Goal: Task Accomplishment & Management: Manage account settings

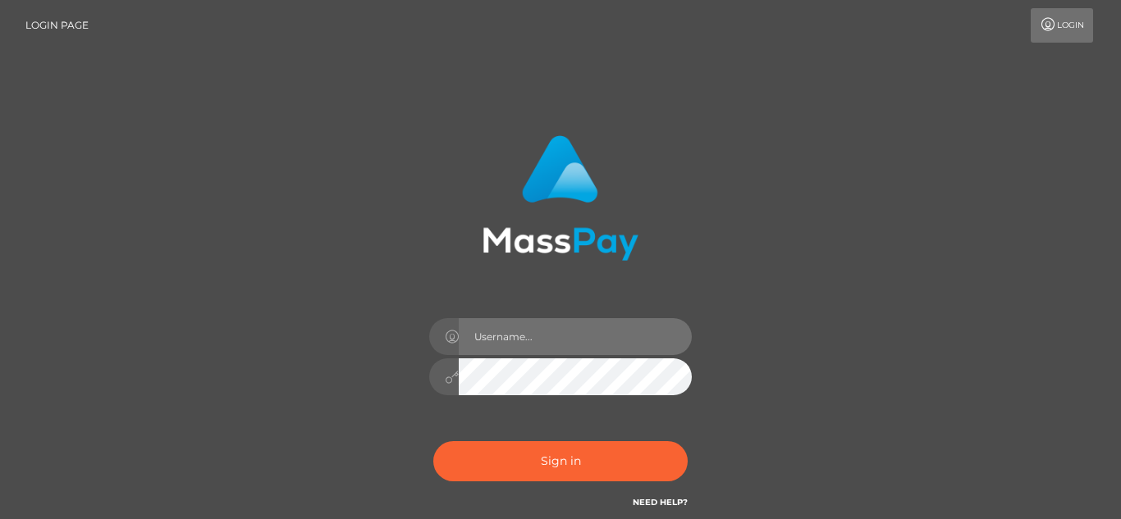
click at [576, 341] on input "text" at bounding box center [575, 336] width 233 height 37
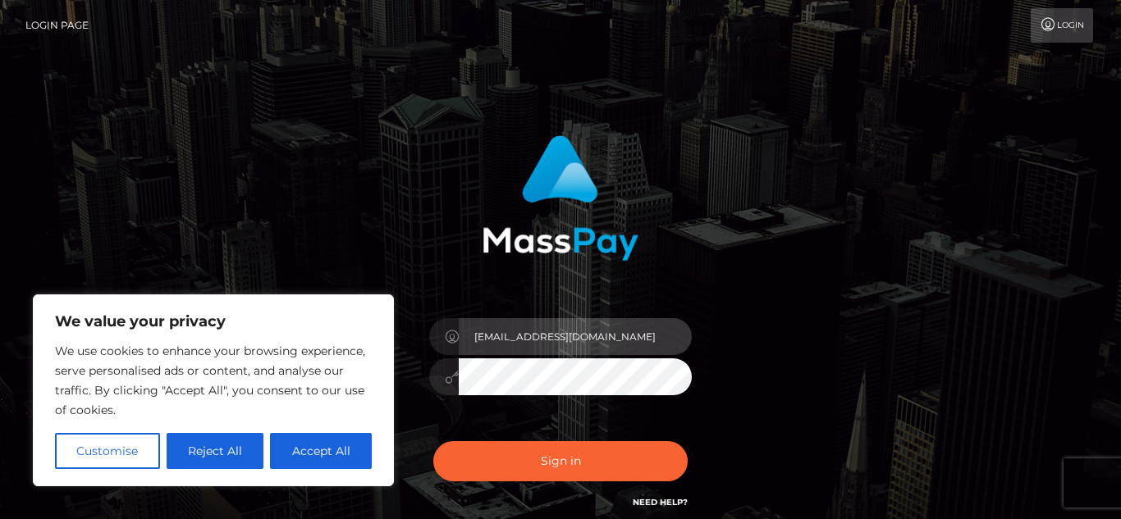
type input "[EMAIL_ADDRESS][DOMAIN_NAME]"
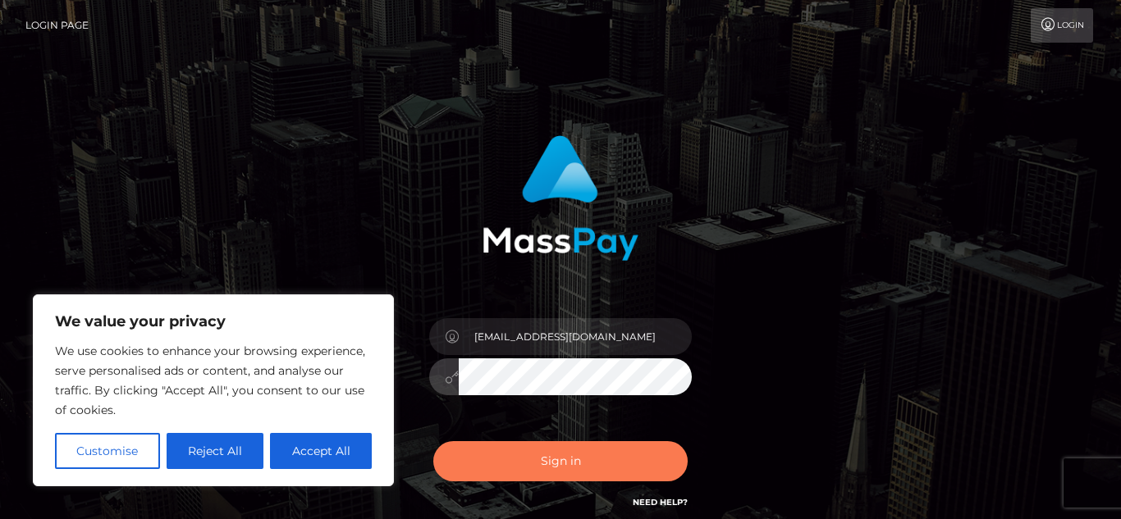
click at [555, 474] on button "Sign in" at bounding box center [560, 461] width 254 height 40
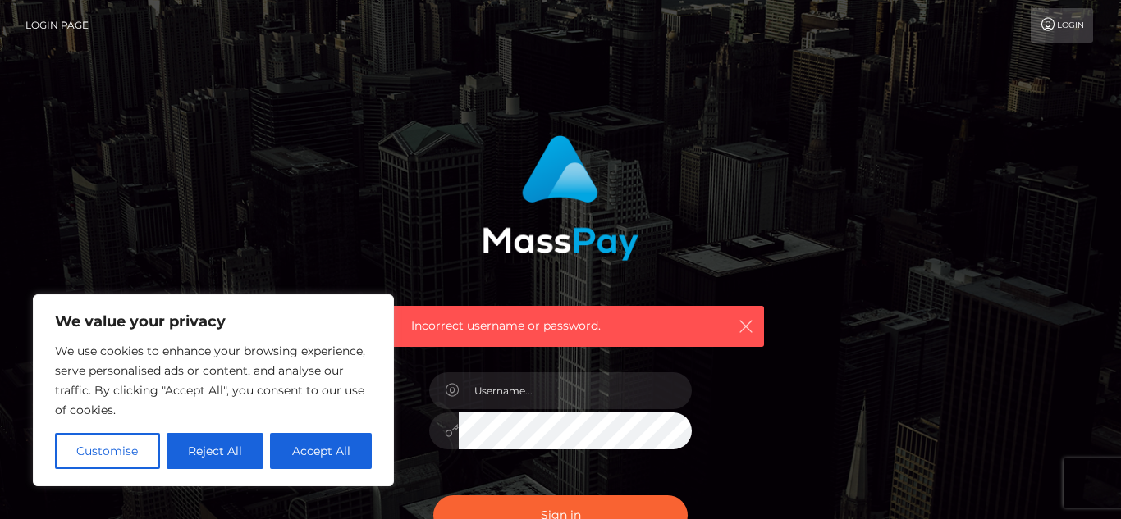
click at [752, 332] on icon "button" at bounding box center [746, 326] width 16 height 16
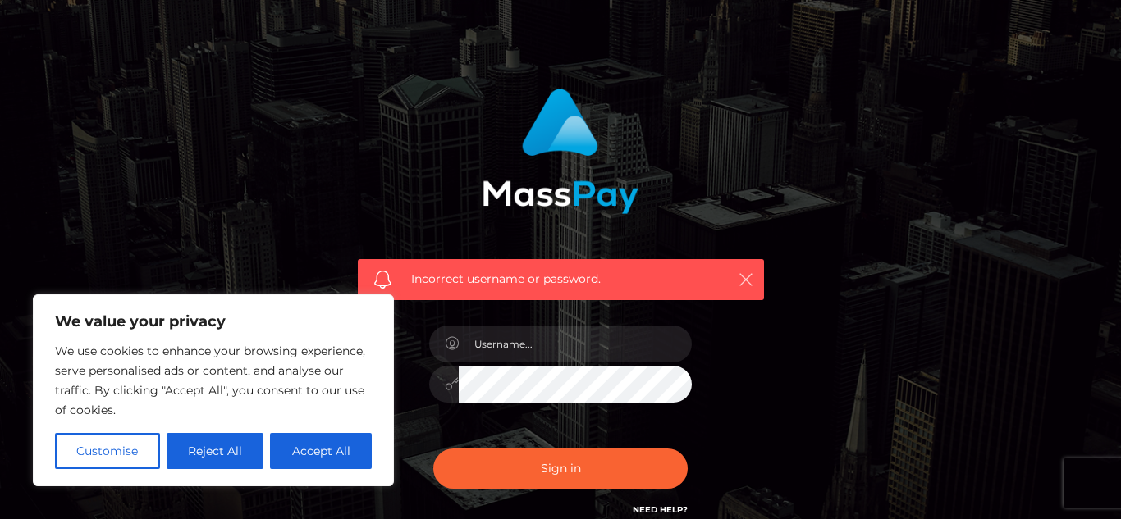
scroll to position [119, 0]
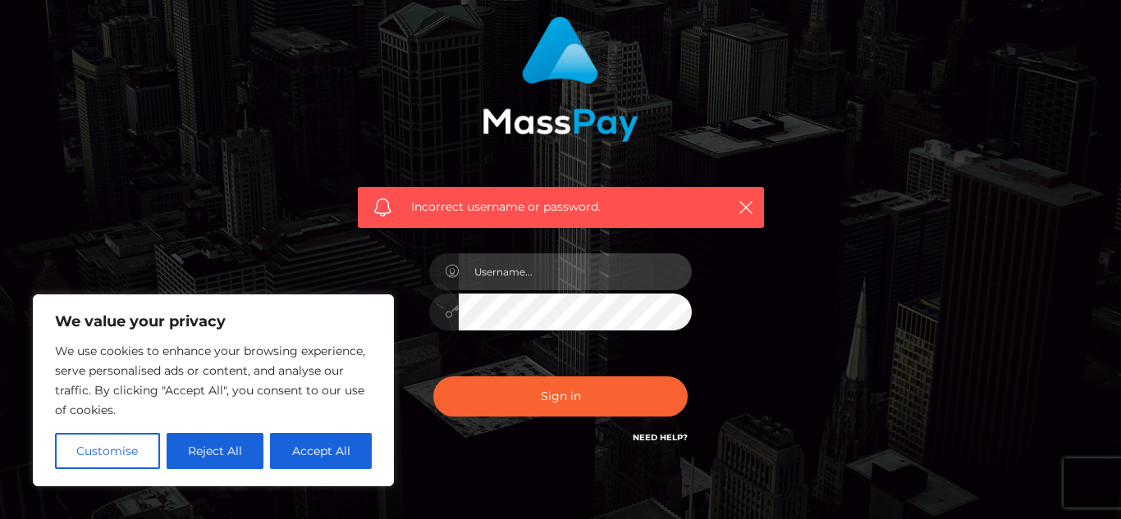
click at [532, 267] on input "text" at bounding box center [575, 272] width 233 height 37
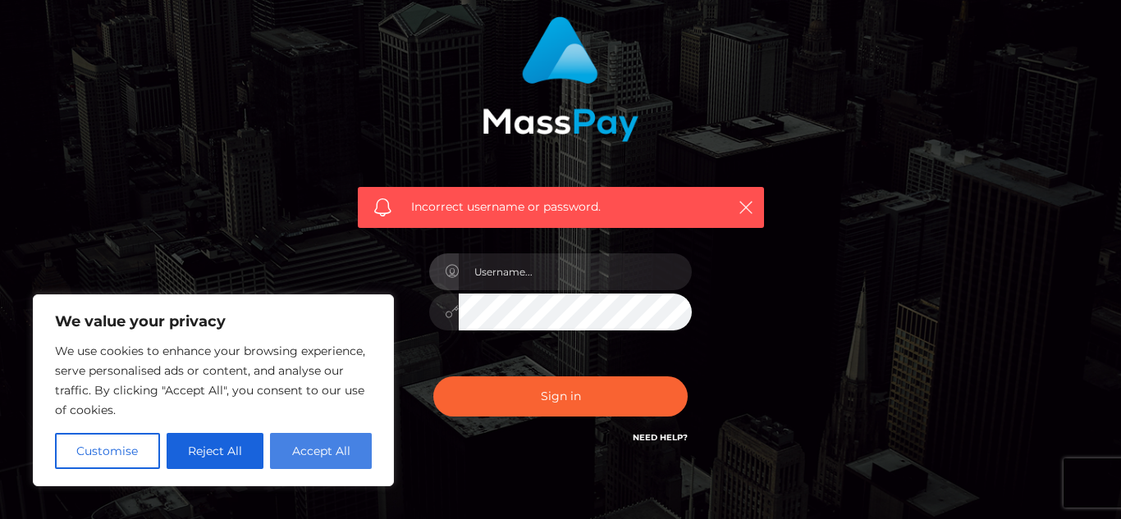
click at [296, 446] on button "Accept All" at bounding box center [321, 451] width 102 height 36
checkbox input "true"
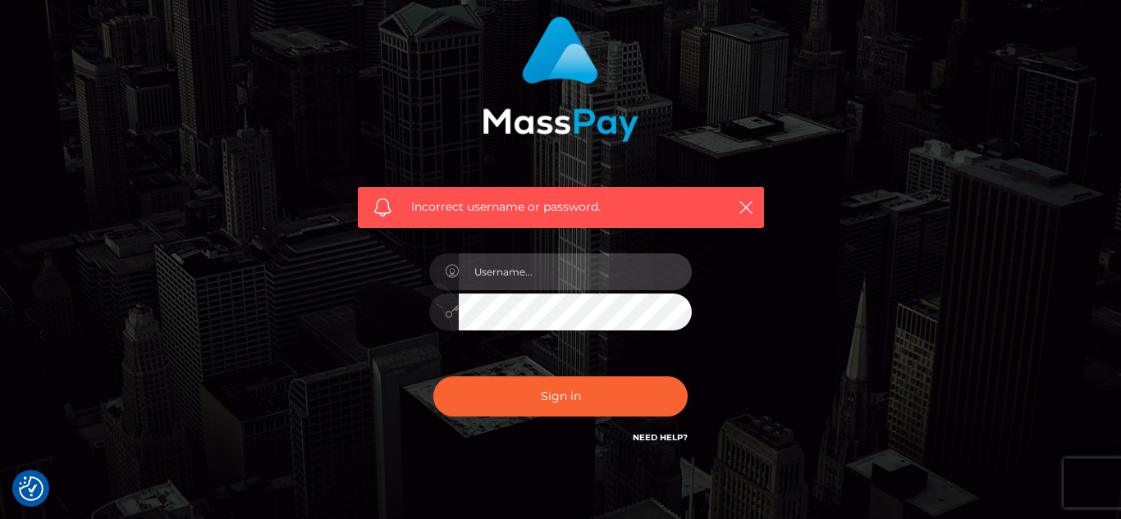
click at [551, 263] on input "text" at bounding box center [575, 272] width 233 height 37
type input "Georgiawilkins23@icloud.com"
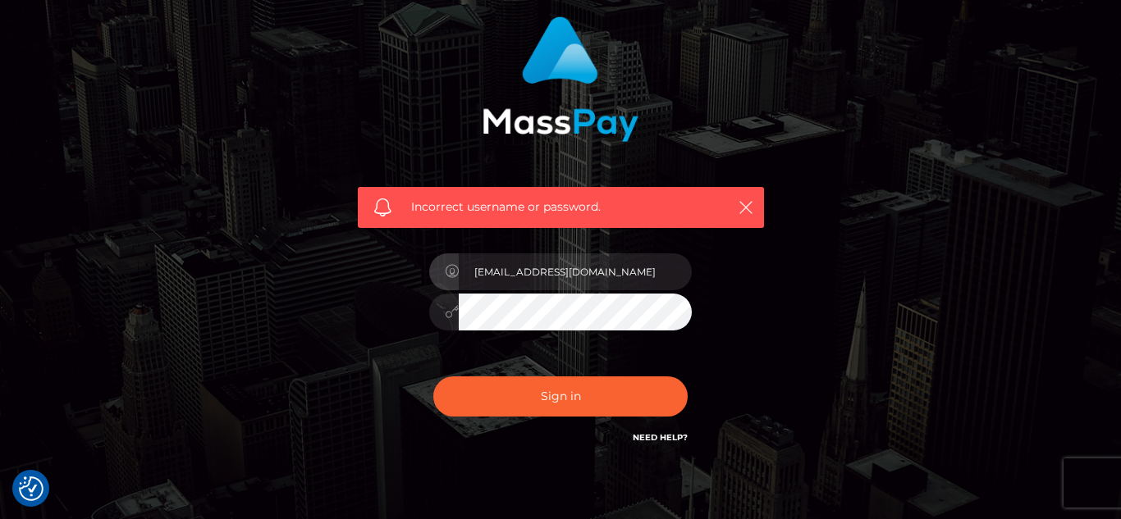
click at [520, 290] on div "Georgiawilkins23@icloud.com" at bounding box center [560, 304] width 287 height 126
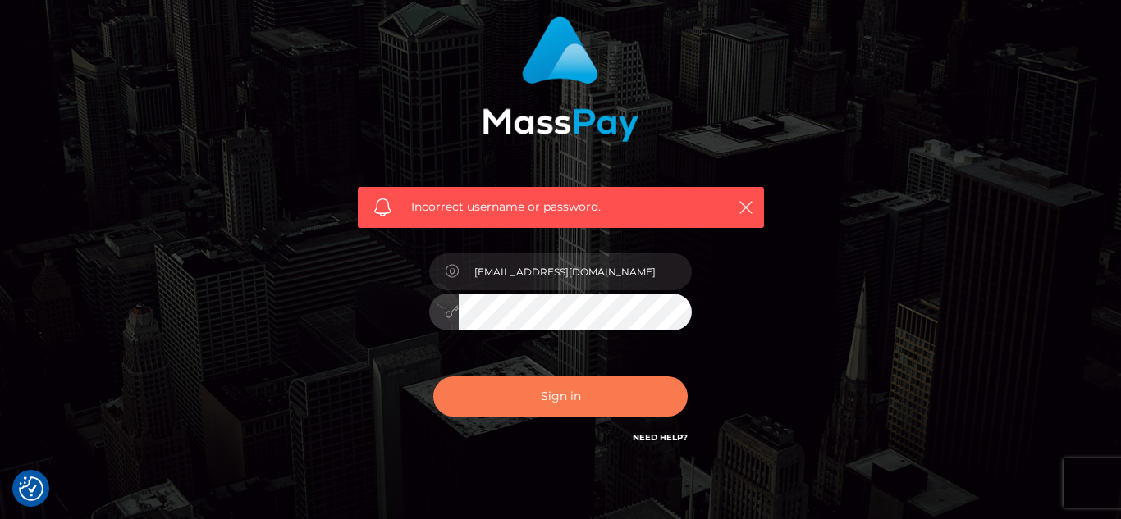
click at [496, 398] on button "Sign in" at bounding box center [560, 397] width 254 height 40
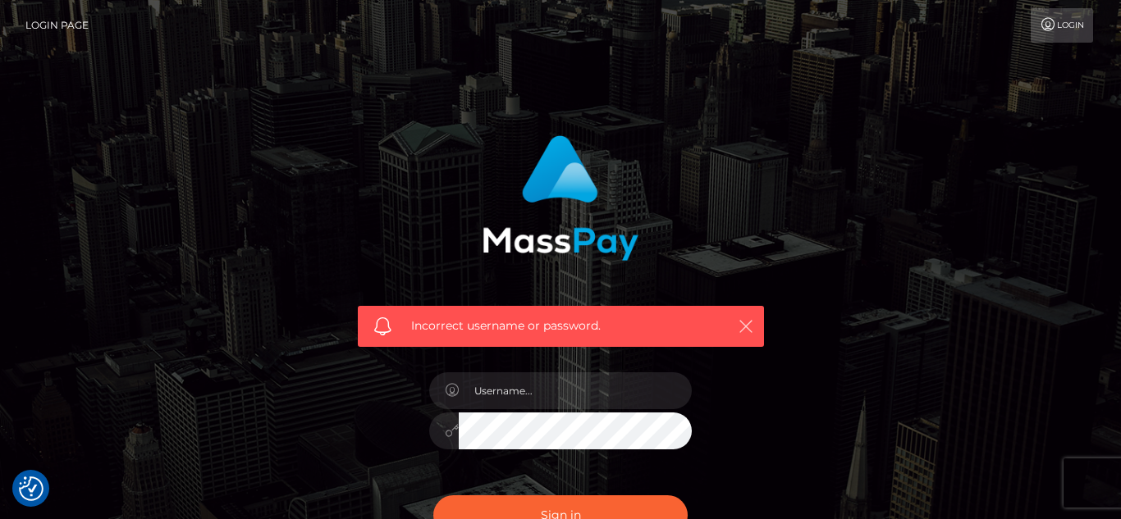
click at [739, 335] on button "button" at bounding box center [745, 326] width 21 height 21
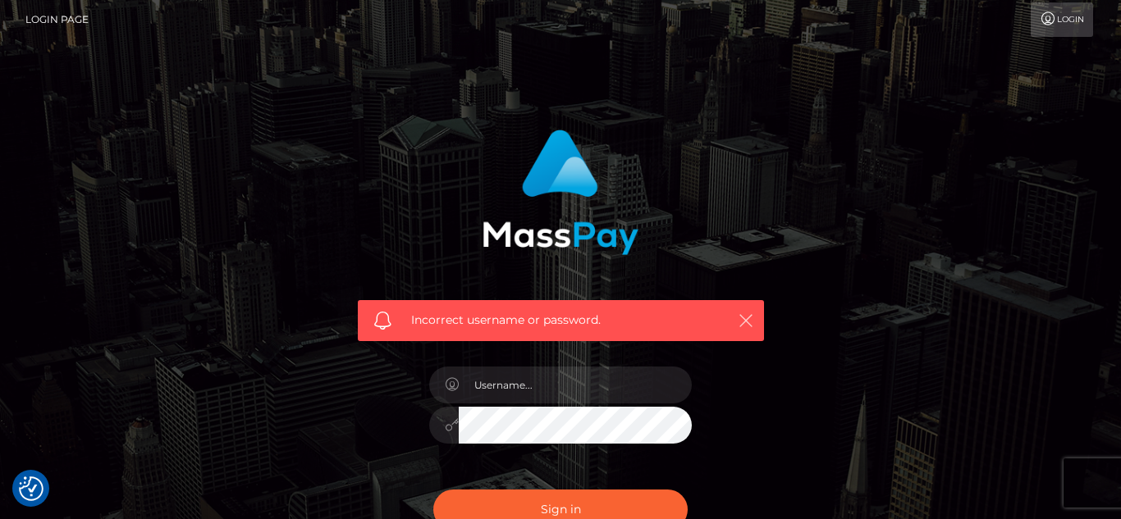
scroll to position [7, 0]
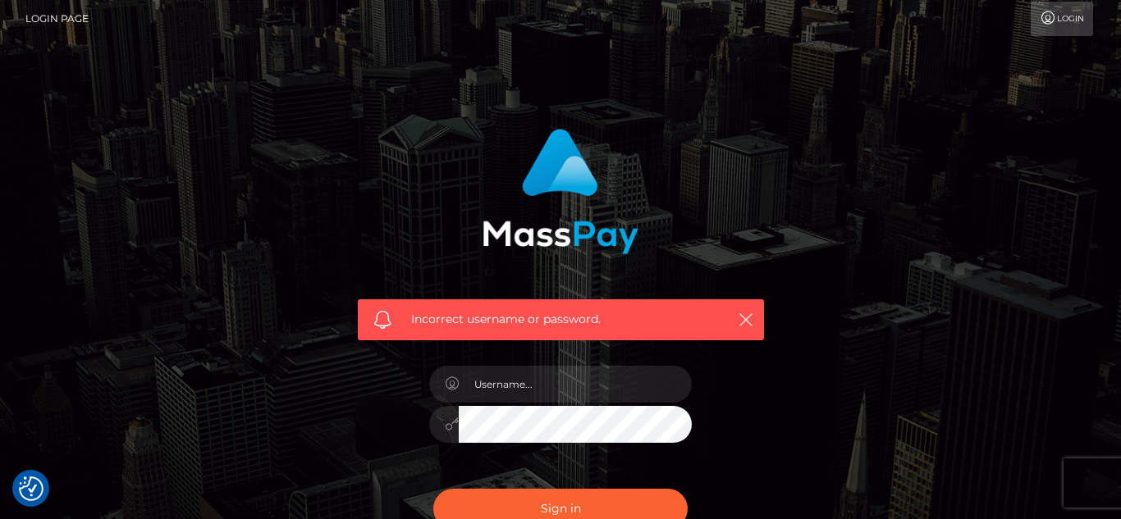
click at [1054, 26] on link "Login" at bounding box center [1062, 19] width 62 height 34
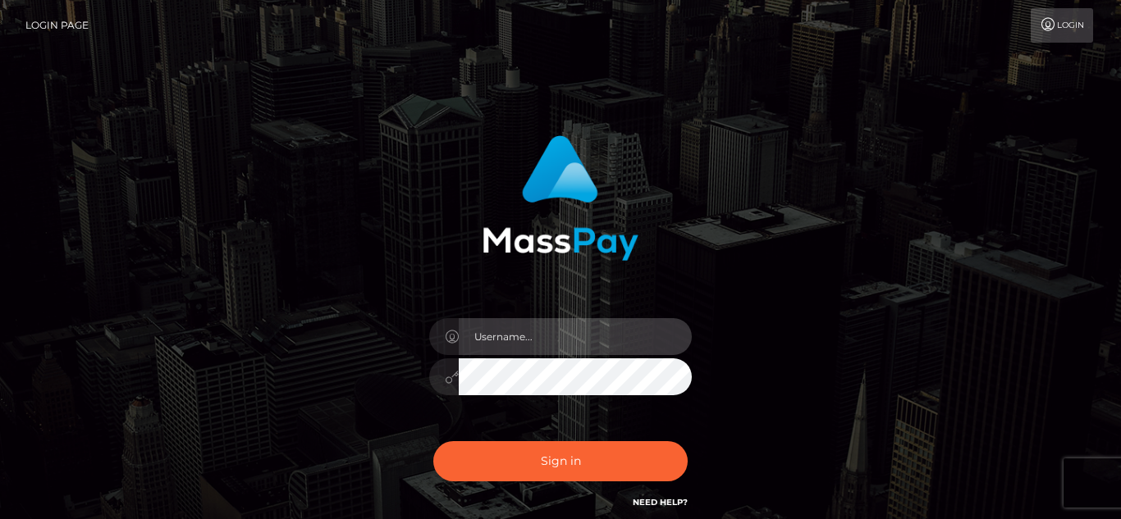
click at [469, 332] on input "text" at bounding box center [575, 336] width 233 height 37
type input "[EMAIL_ADDRESS][DOMAIN_NAME]"
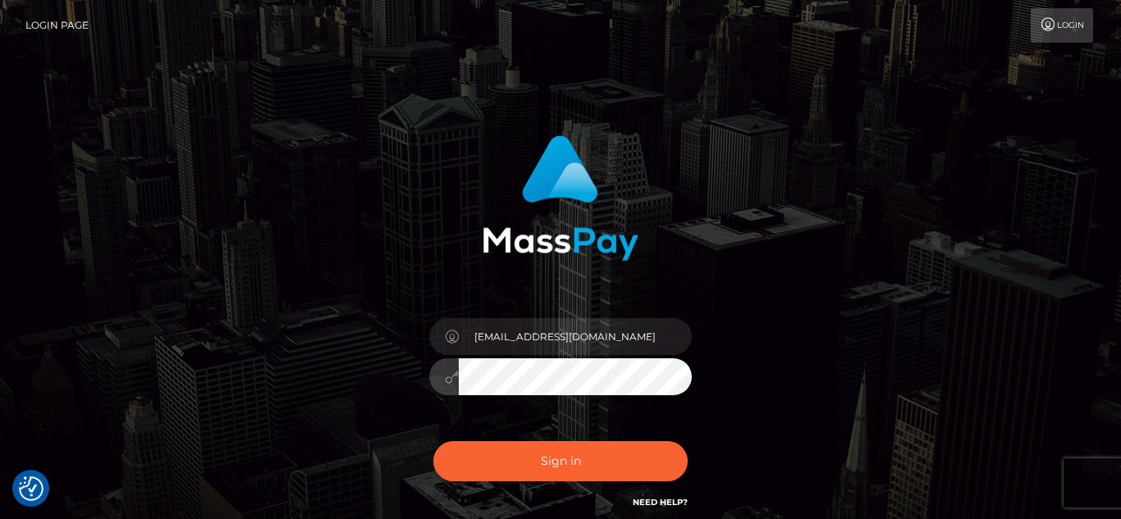
click at [433, 441] on button "Sign in" at bounding box center [560, 461] width 254 height 40
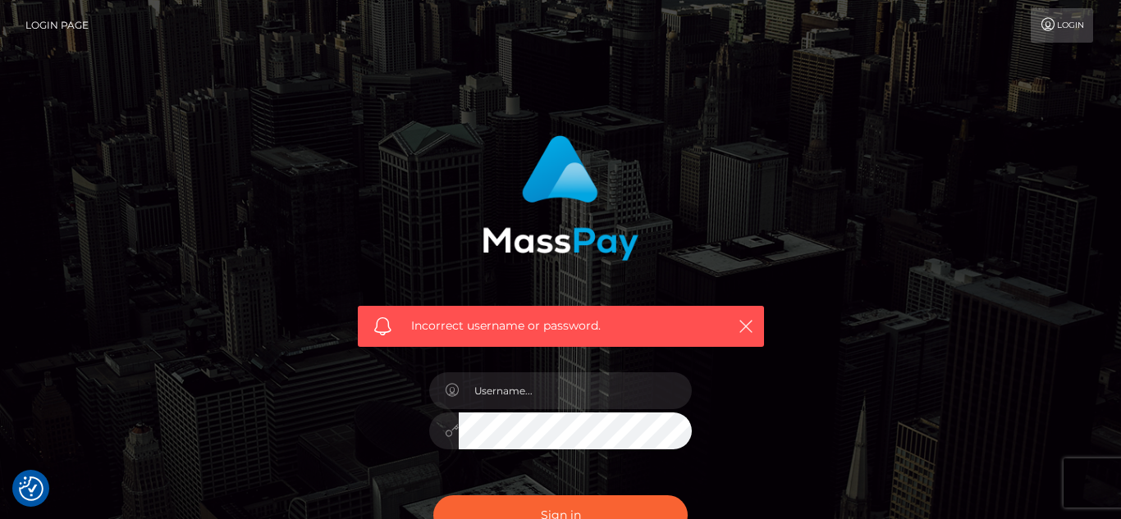
checkbox input "true"
click at [37, 487] on img "Consent Preferences" at bounding box center [31, 489] width 25 height 25
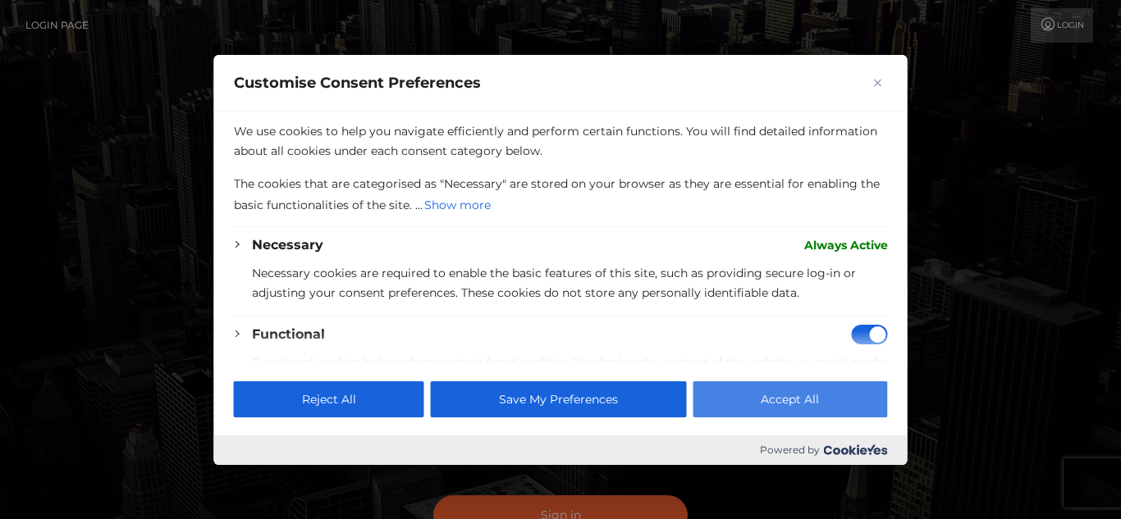
click at [811, 405] on button "Accept All" at bounding box center [790, 400] width 194 height 36
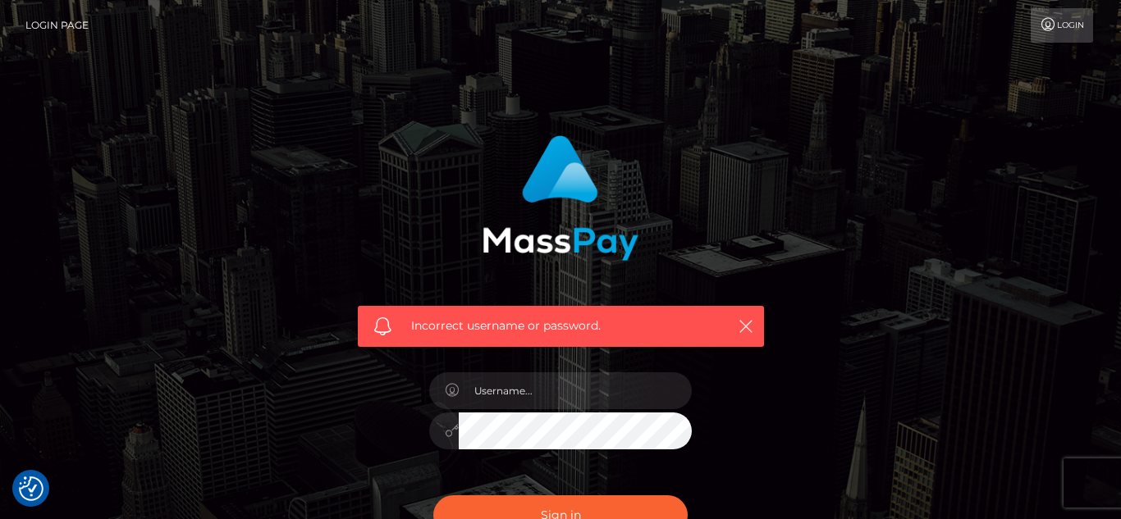
click at [637, 410] on div at bounding box center [560, 423] width 287 height 126
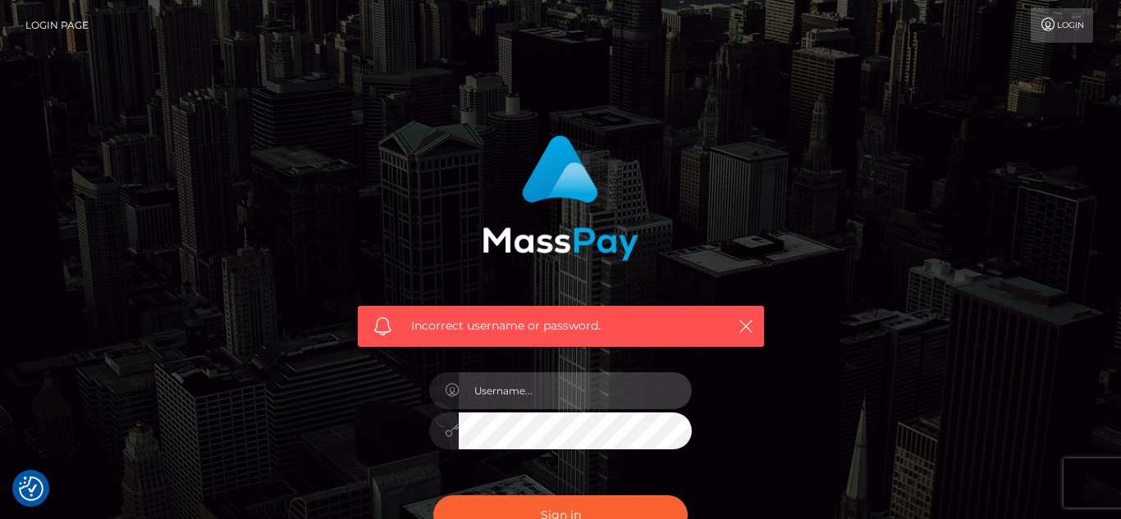
click at [642, 396] on input "text" at bounding box center [575, 391] width 233 height 37
type input "georgiawilkins23@icloud.com"
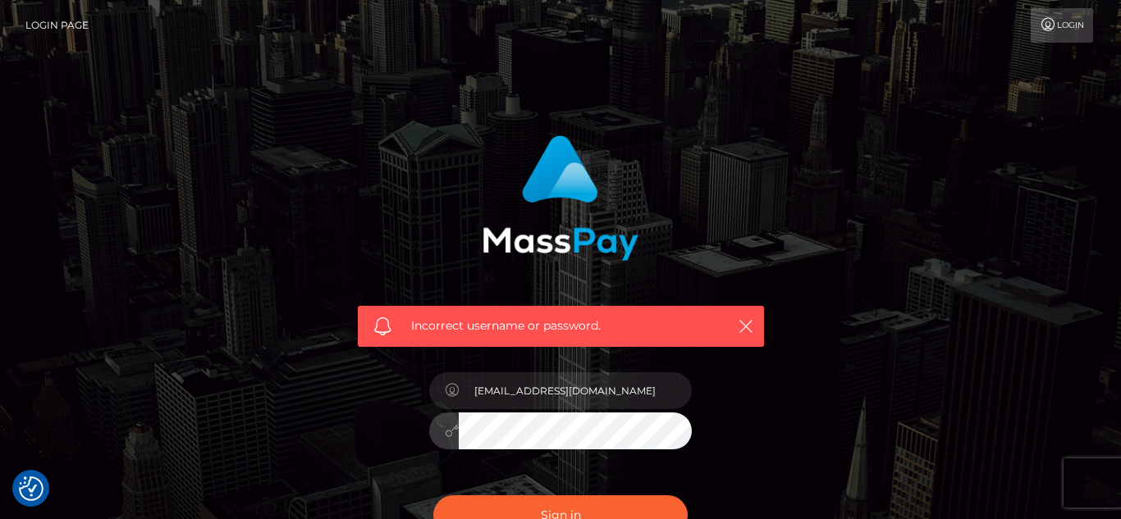
click at [433, 496] on button "Sign in" at bounding box center [560, 516] width 254 height 40
checkbox input "true"
